Goal: Task Accomplishment & Management: Manage account settings

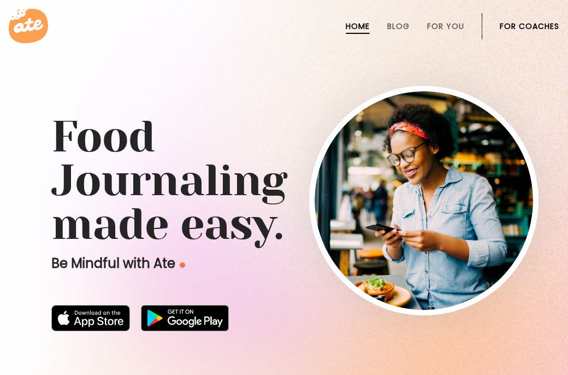
click at [536, 26] on link "For Coaches" at bounding box center [530, 26] width 60 height 9
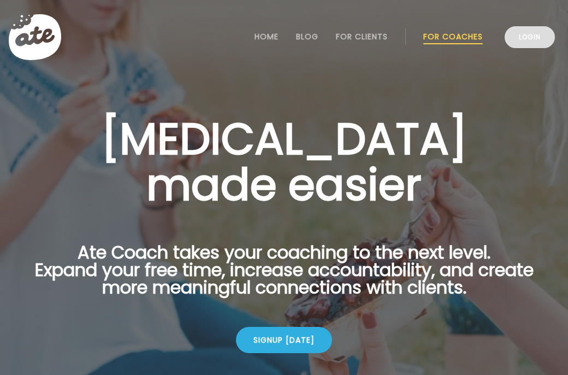
click at [531, 38] on link "Login" at bounding box center [530, 37] width 50 height 22
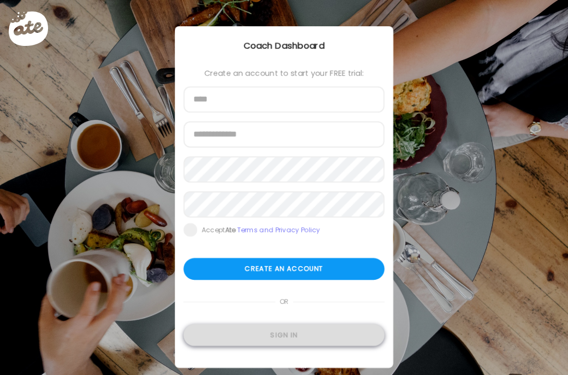
type input "**********"
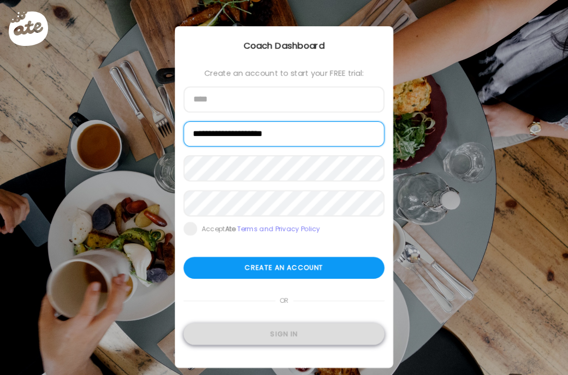
type input "**********"
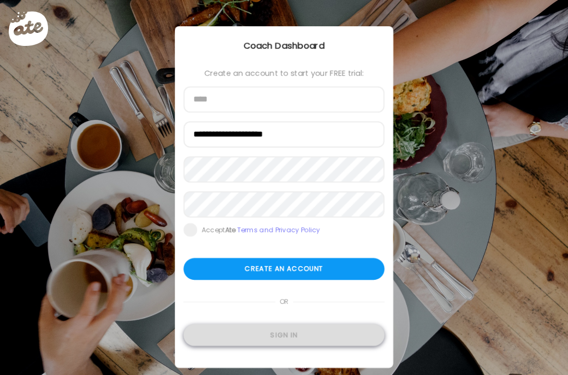
type input "**********"
click at [272, 340] on div "Sign in" at bounding box center [283, 335] width 201 height 22
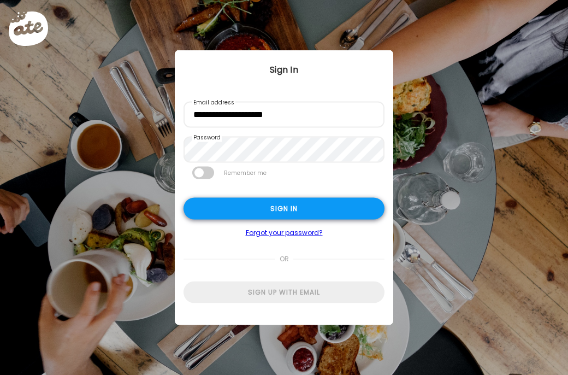
click at [299, 210] on div "Sign in" at bounding box center [283, 209] width 201 height 22
type input "**********"
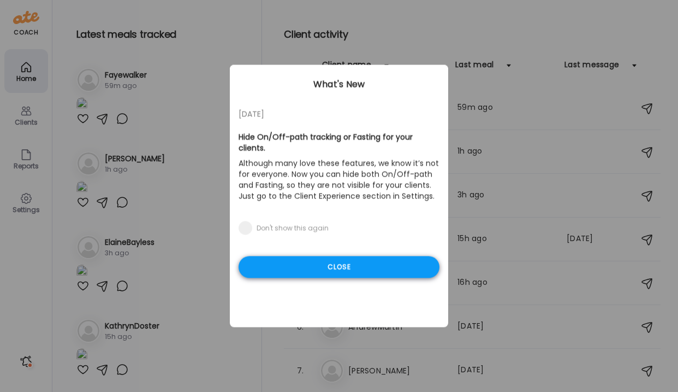
click at [299, 256] on div "Close" at bounding box center [339, 267] width 201 height 22
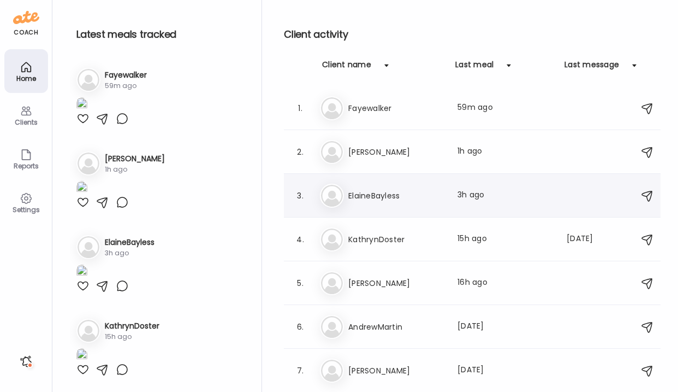
click at [388, 202] on h3 "ElaineBayless" at bounding box center [396, 195] width 96 height 13
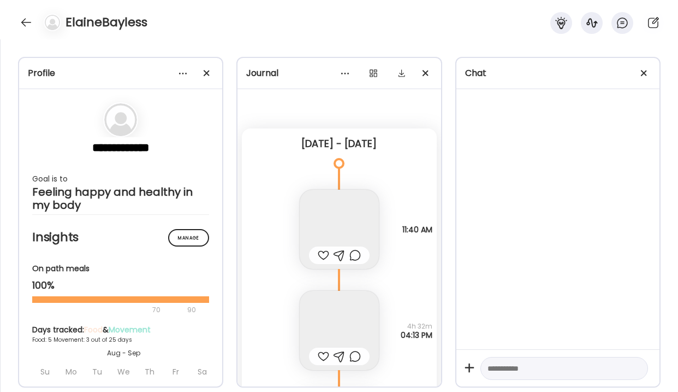
scroll to position [3059, 0]
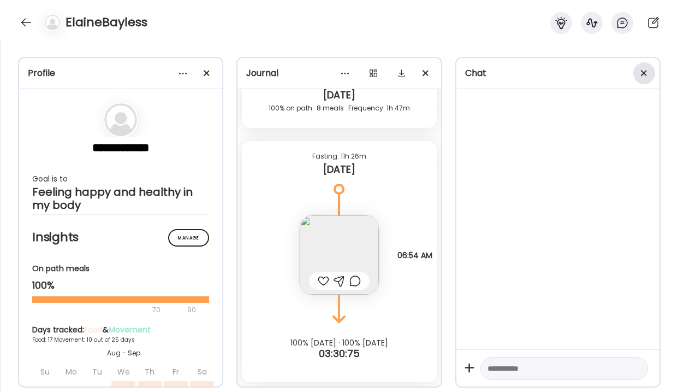
click at [567, 70] on span at bounding box center [644, 73] width 6 height 6
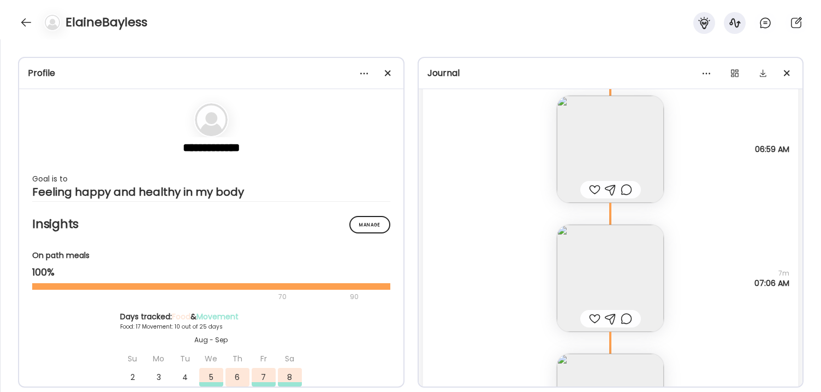
scroll to position [22231, 0]
click at [567, 147] on img at bounding box center [610, 149] width 107 height 107
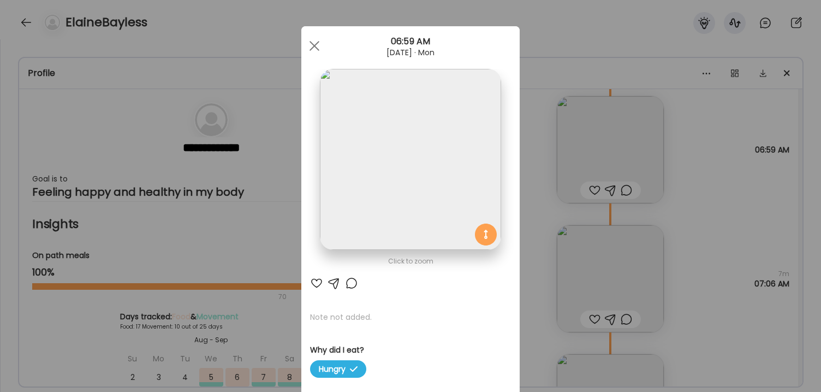
click at [378, 169] on img at bounding box center [410, 159] width 181 height 181
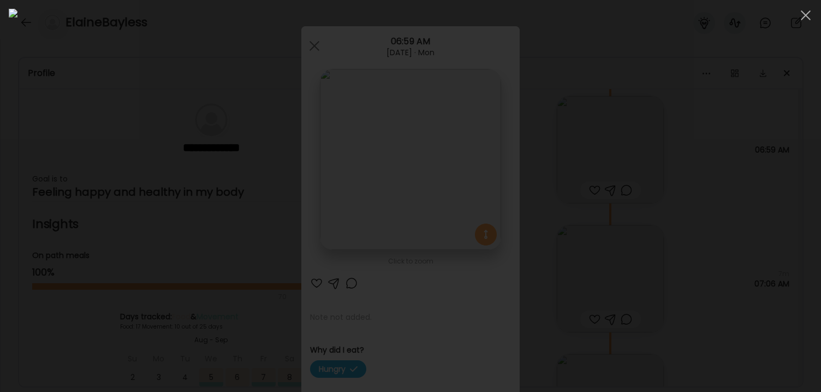
click at [567, 200] on div at bounding box center [411, 196] width 804 height 374
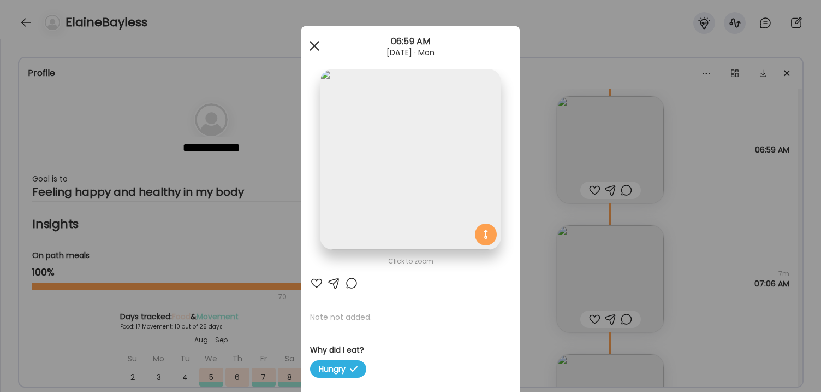
click at [318, 50] on span at bounding box center [315, 46] width 10 height 10
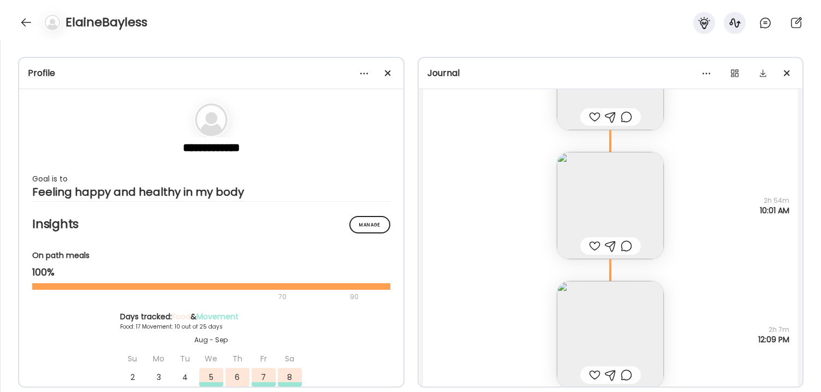
scroll to position [22433, 0]
click at [567, 221] on img at bounding box center [610, 204] width 107 height 107
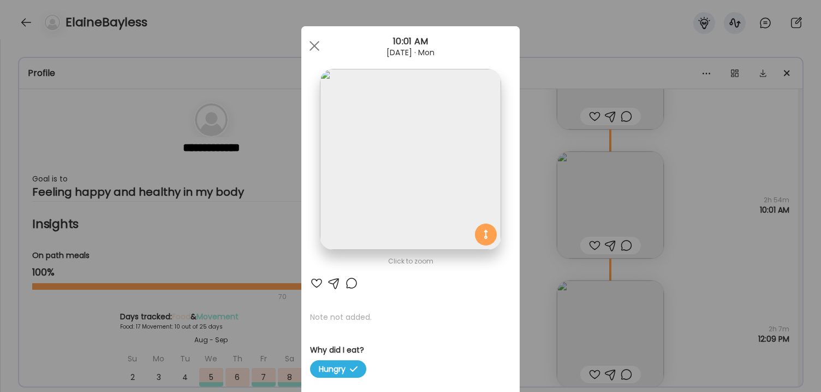
click at [441, 192] on img at bounding box center [410, 159] width 181 height 181
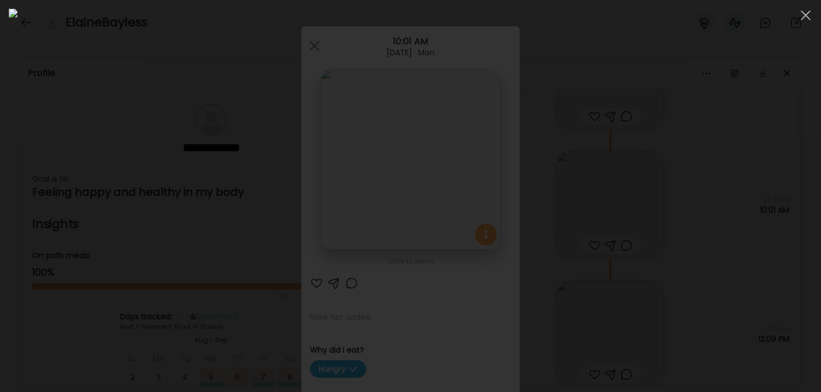
click at [567, 292] on div at bounding box center [411, 196] width 804 height 374
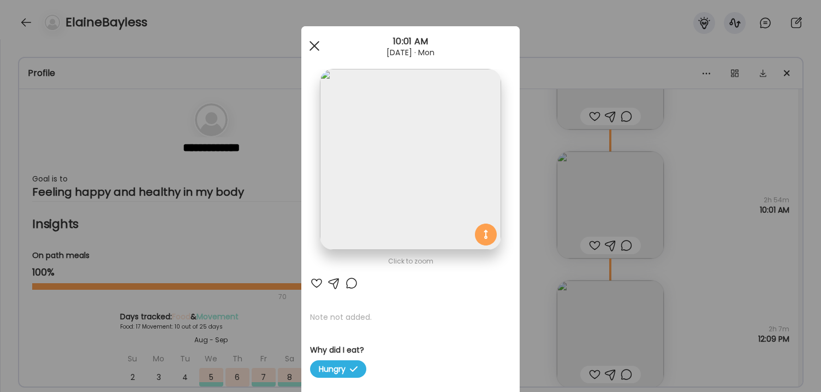
click at [312, 44] on span at bounding box center [315, 46] width 10 height 10
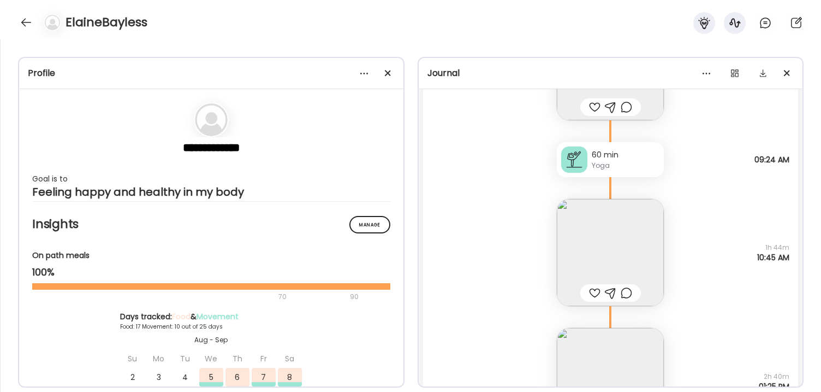
scroll to position [17081, 0]
